Goal: Navigation & Orientation: Find specific page/section

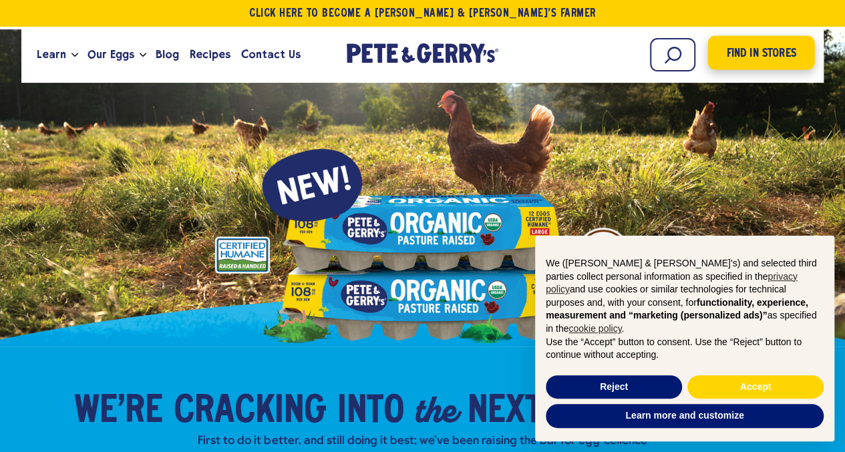
click at [770, 53] on span "Find in Stores" at bounding box center [760, 54] width 69 height 18
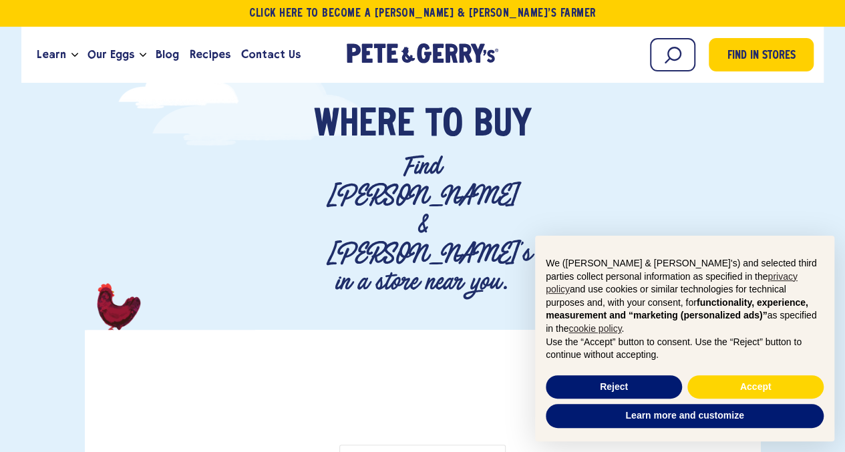
scroll to position [134, 0]
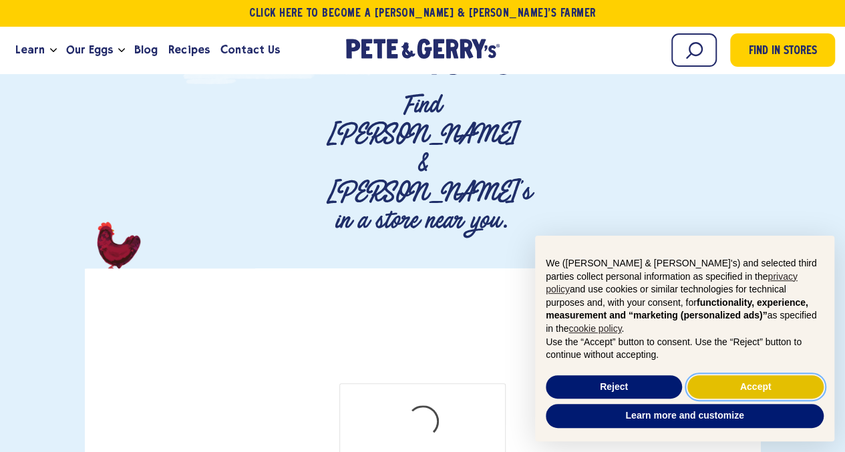
click at [756, 387] on button "Accept" at bounding box center [755, 387] width 136 height 24
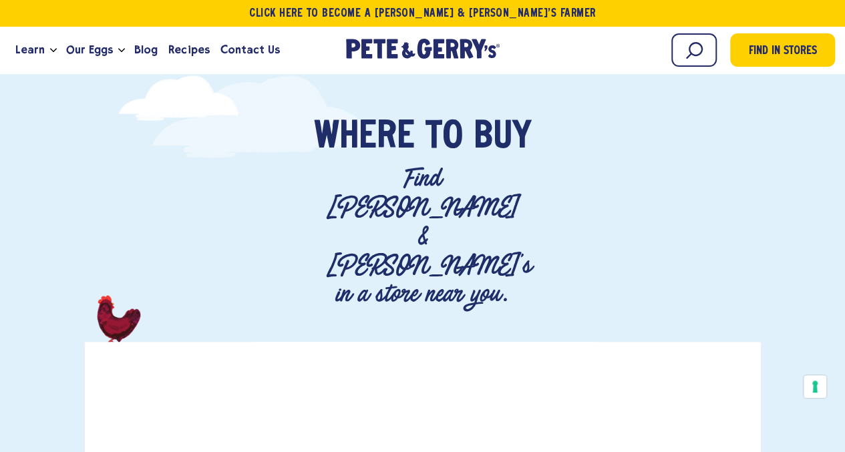
scroll to position [0, 0]
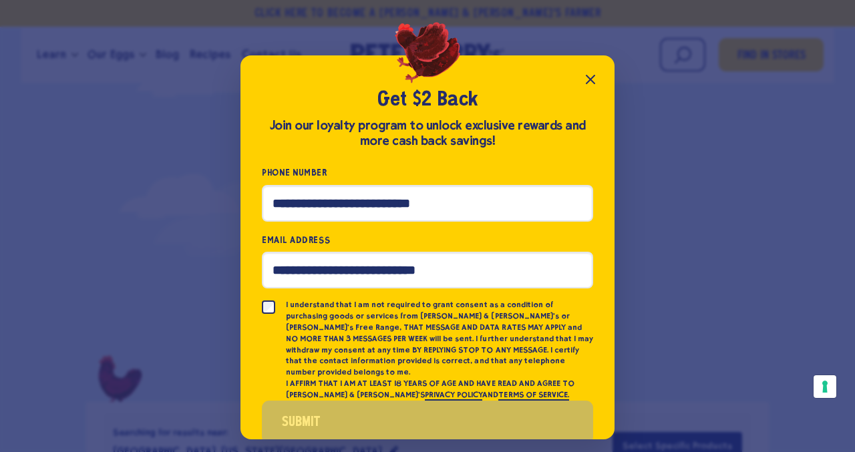
click at [589, 74] on icon "Close popup" at bounding box center [590, 79] width 16 height 16
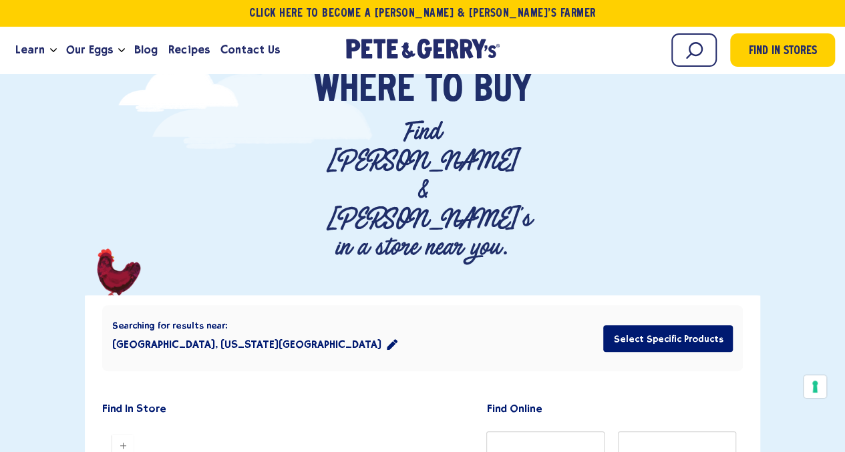
scroll to position [200, 0]
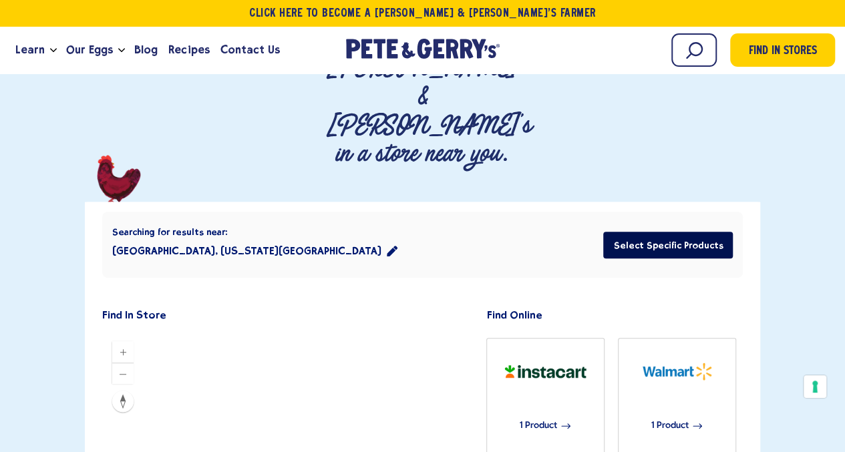
click at [682, 232] on button "Select Specific Products" at bounding box center [668, 245] width 130 height 27
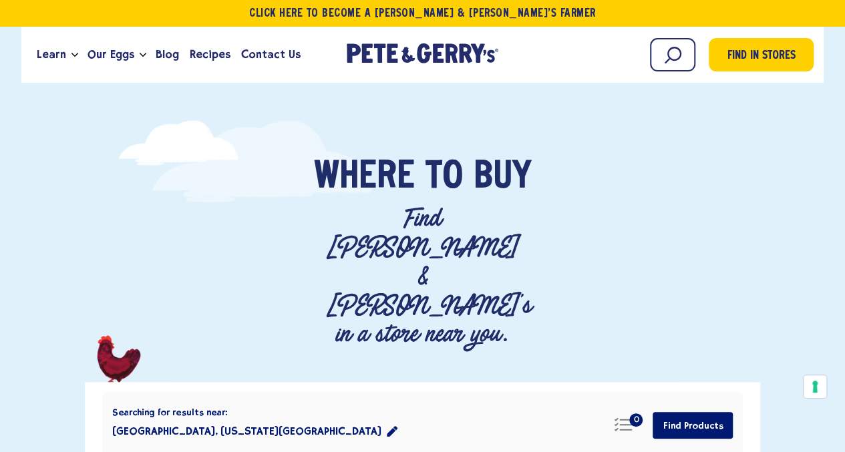
scroll to position [0, 0]
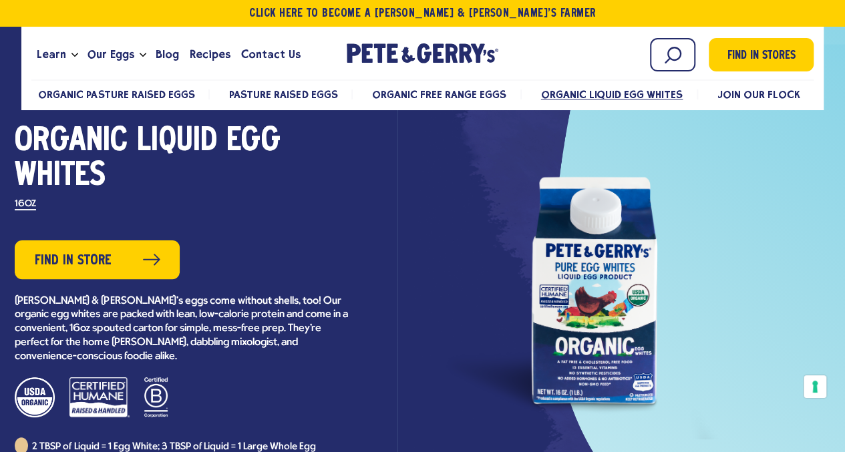
scroll to position [67, 0]
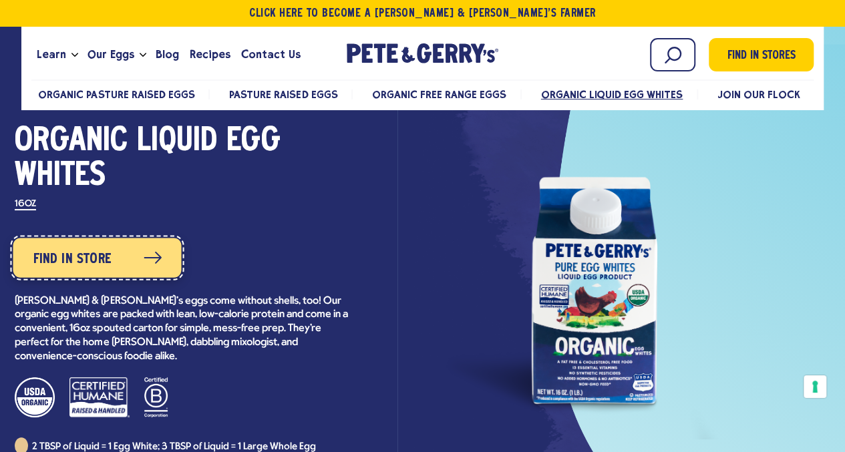
click at [44, 266] on span "Find in Store" at bounding box center [72, 258] width 78 height 21
